Goal: Transaction & Acquisition: Purchase product/service

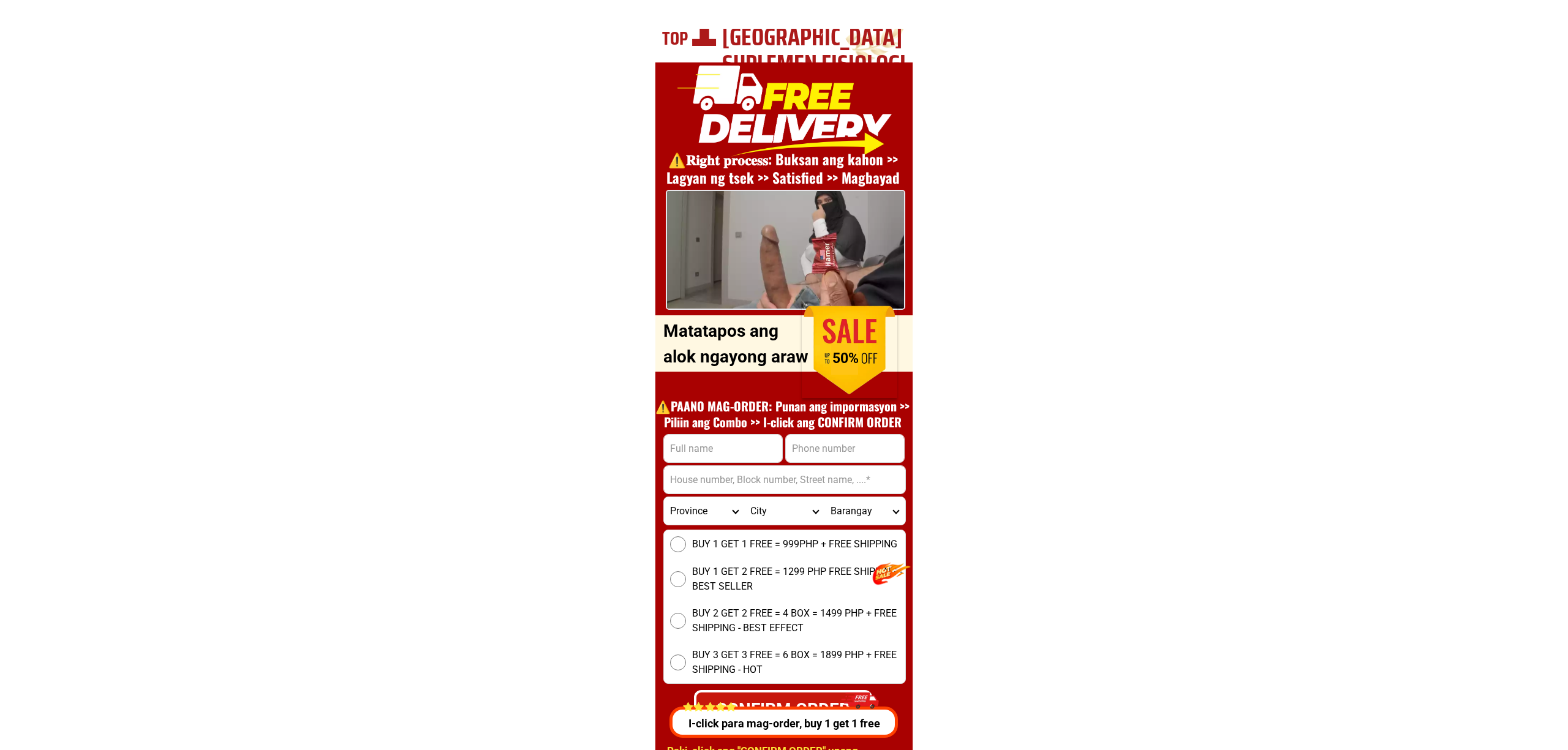
scroll to position [4411, 0]
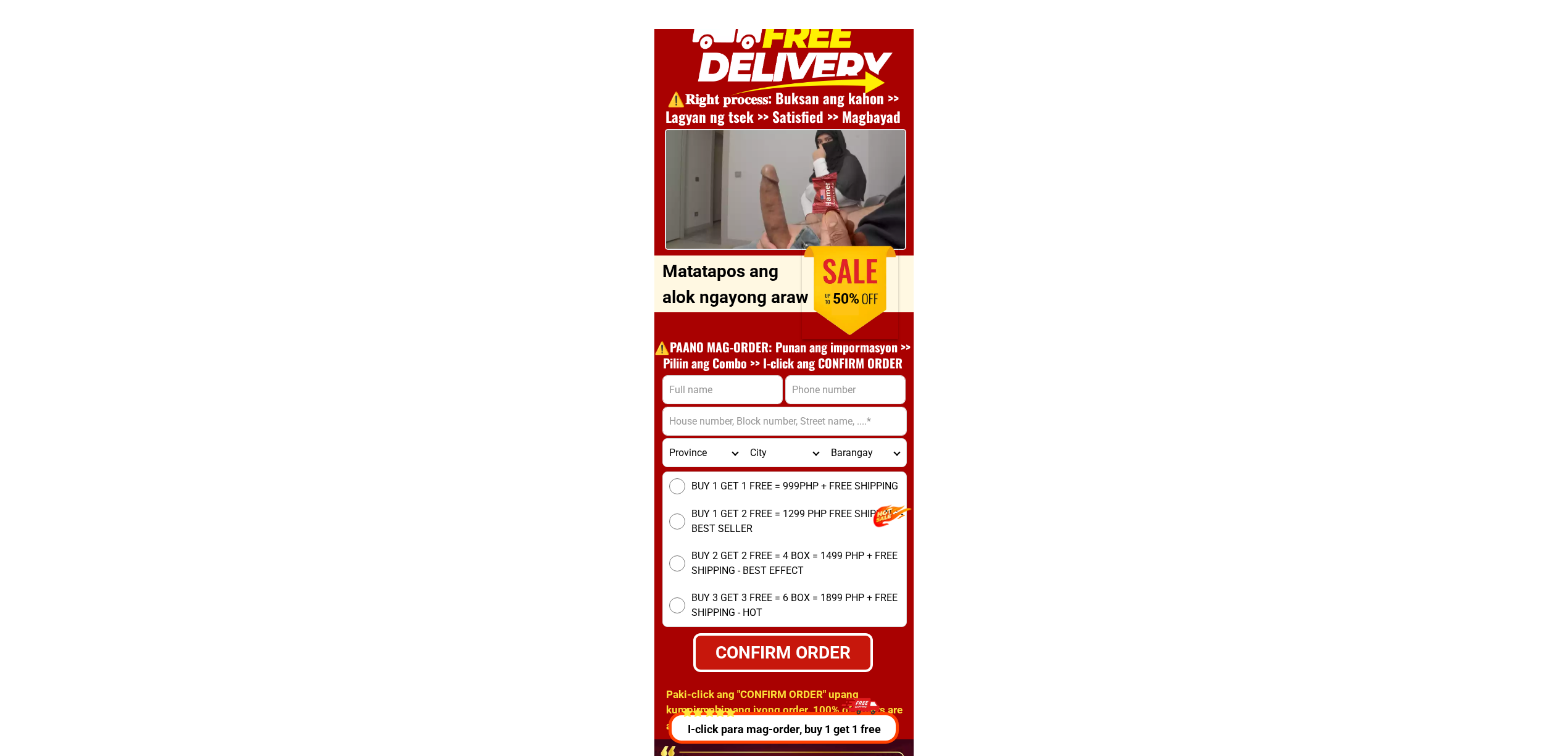
click at [677, 388] on input "Input full_name" at bounding box center [723, 390] width 119 height 28
paste input "[PERSON_NAME]"
type input "[PERSON_NAME]"
click at [837, 377] on input "Input phone_number" at bounding box center [845, 390] width 119 height 28
paste input "09359132204"
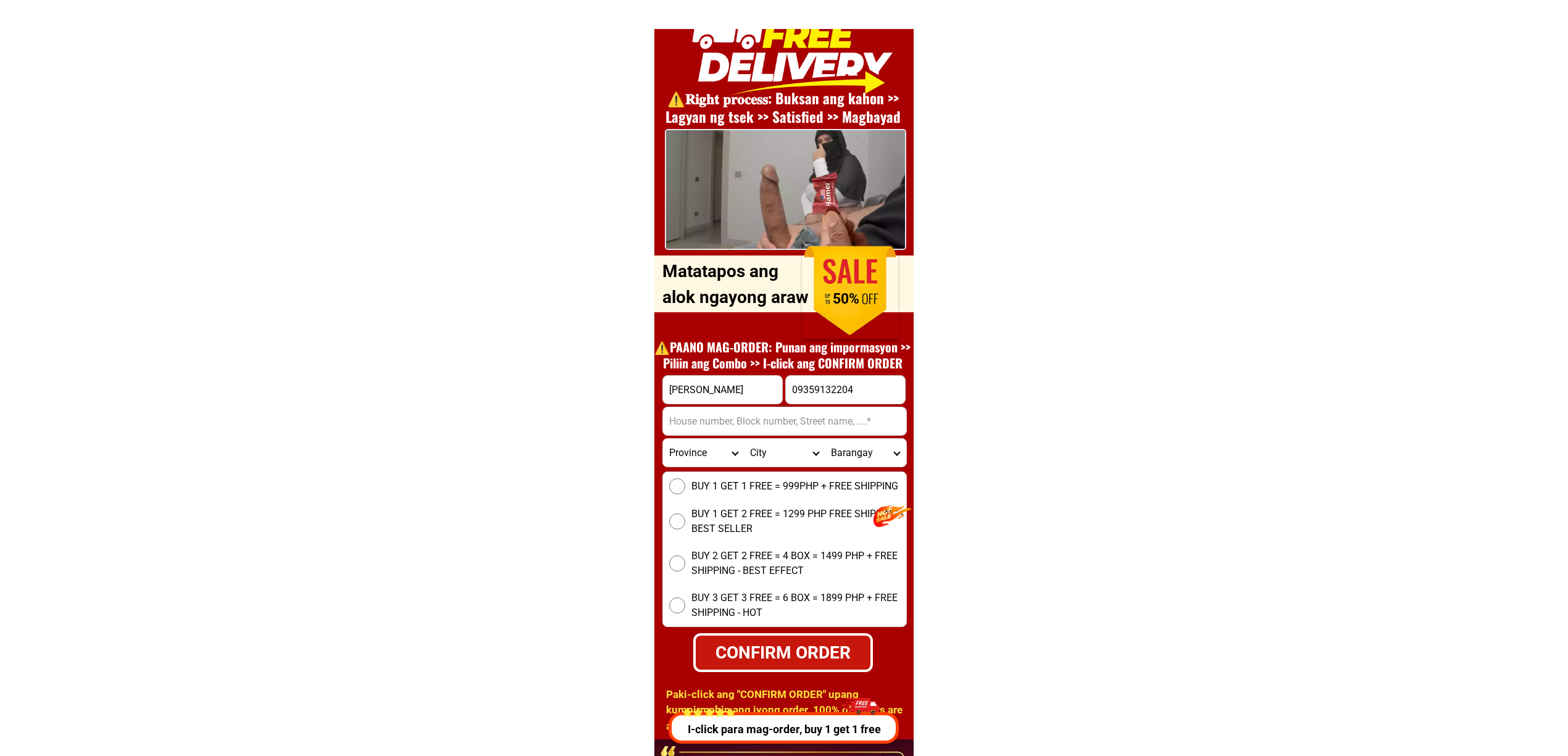
type input "09359132204"
click at [756, 381] on input "[PERSON_NAME]" at bounding box center [723, 390] width 119 height 28
paste input "Parangue"
type input "[PERSON_NAME]"
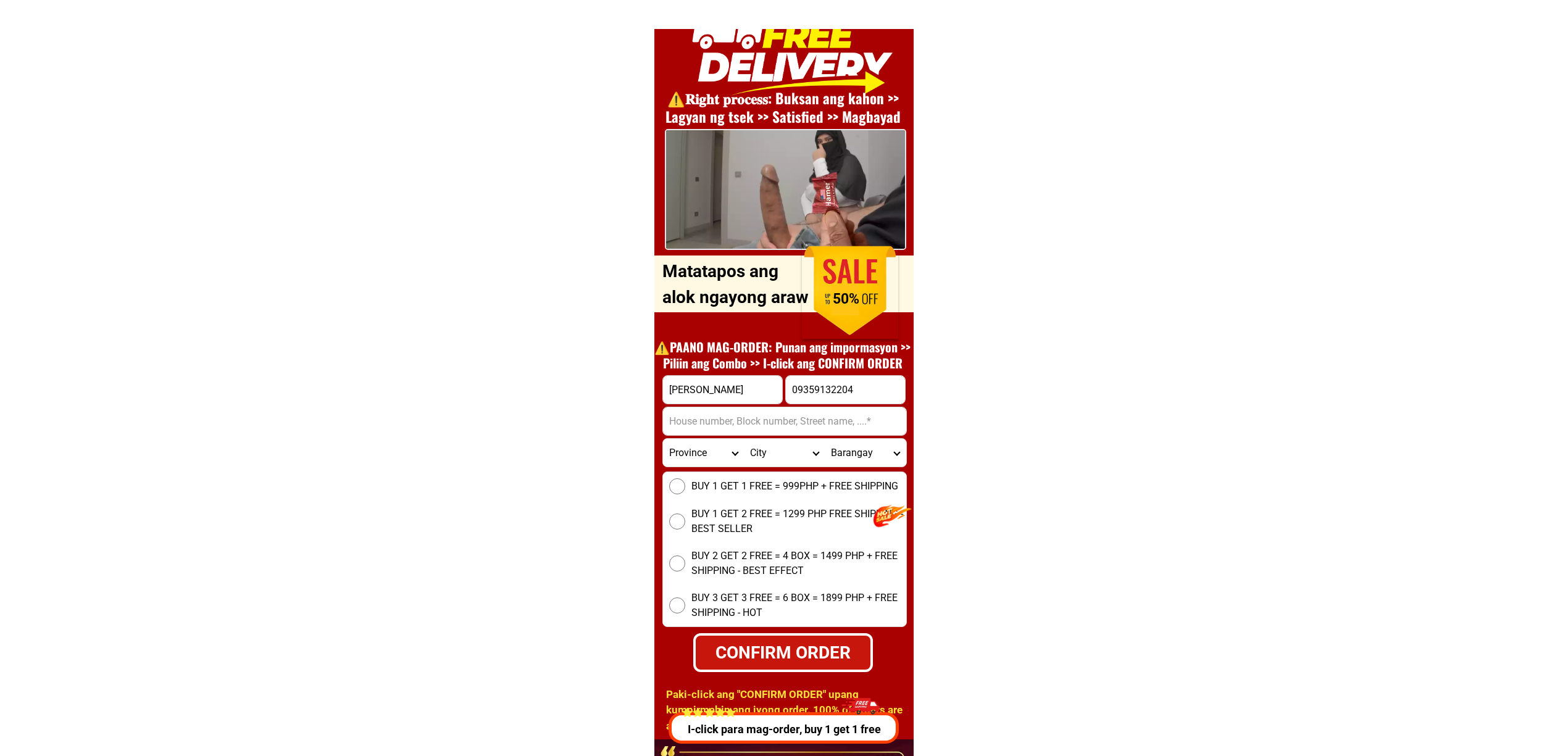
click at [702, 398] on input "[PERSON_NAME]" at bounding box center [723, 390] width 119 height 28
drag, startPoint x: 716, startPoint y: 420, endPoint x: 741, endPoint y: 434, distance: 28.7
click at [716, 420] on input "Input address" at bounding box center [784, 421] width 244 height 28
paste input "Barangay Isaub, Aborlan, [GEOGRAPHIC_DATA], [GEOGRAPHIC_DATA]"
type input "Barangay Isaub, Aborlan, [GEOGRAPHIC_DATA], [GEOGRAPHIC_DATA]"
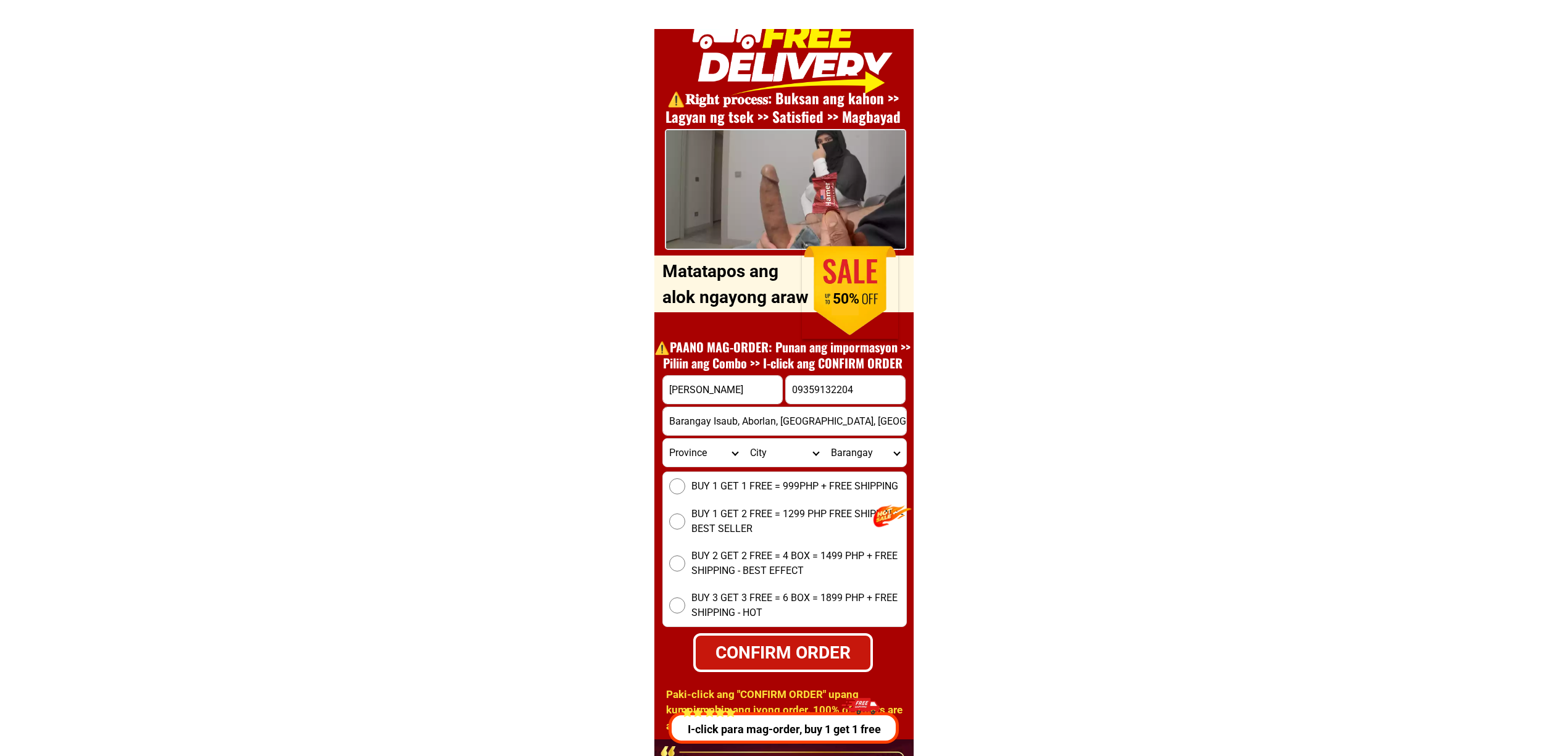
click at [757, 474] on div "BUY 1 GET 1 FREE = 999PHP + FREE SHIPPING BUY 1 GET 2 FREE = 1299 PHP FREE SHIP…" at bounding box center [784, 549] width 244 height 155
click at [753, 487] on span "BUY 1 GET 1 FREE = 999PHP + FREE SHIPPING" at bounding box center [795, 486] width 207 height 15
click at [685, 487] on input "BUY 1 GET 1 FREE = 999PHP + FREE SHIPPING" at bounding box center [677, 486] width 16 height 16
click at [835, 654] on div "CONFIRM ORDER" at bounding box center [783, 652] width 177 height 26
radio input "true"
